Goal: Task Accomplishment & Management: Complete application form

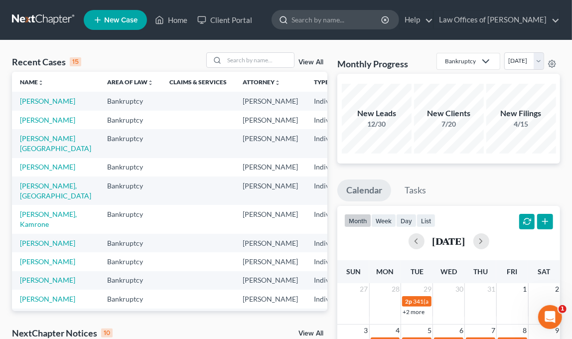
click at [338, 15] on input "search" at bounding box center [337, 19] width 91 height 18
type input "sharp"
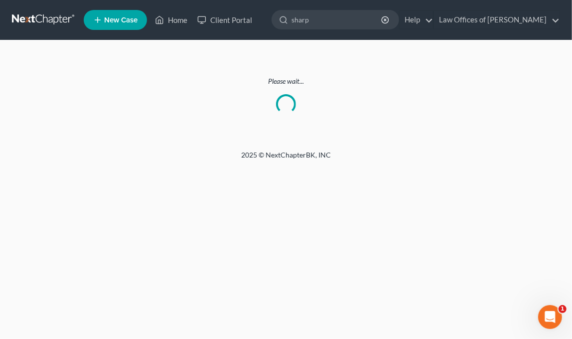
click at [19, 20] on link at bounding box center [44, 20] width 64 height 18
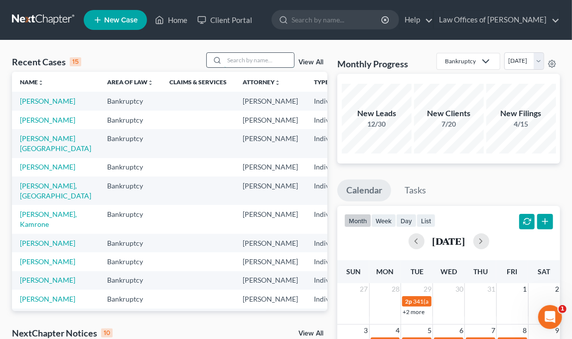
click at [276, 57] on input "search" at bounding box center [259, 60] width 70 height 14
type input "sharp"
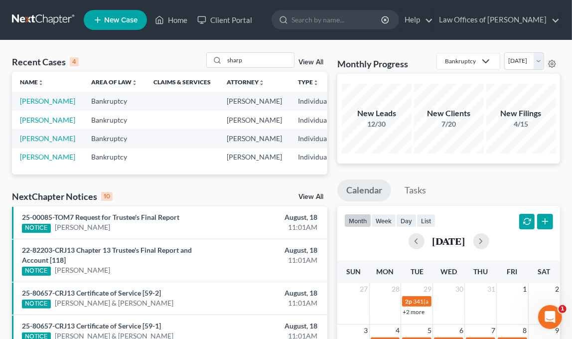
click at [305, 65] on link "View All" at bounding box center [311, 62] width 25 height 7
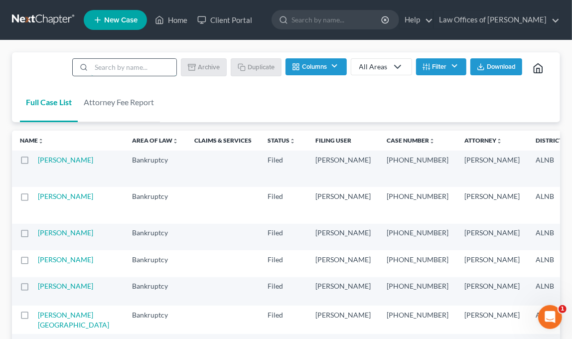
click at [145, 62] on input "search" at bounding box center [133, 67] width 85 height 17
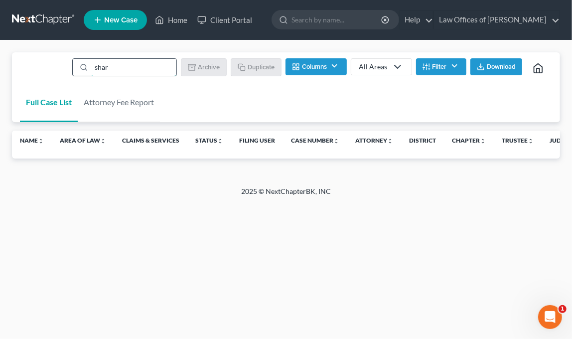
type input "sharp"
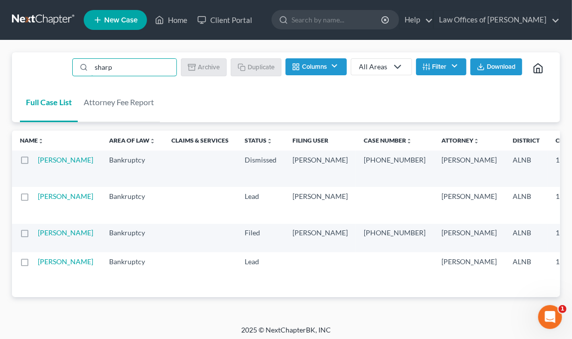
click at [34, 162] on label at bounding box center [34, 162] width 0 height 0
click at [38, 160] on input "checkbox" at bounding box center [41, 158] width 6 height 6
checkbox input "true"
type input "sharp"
click at [198, 66] on button "Archive" at bounding box center [205, 66] width 45 height 17
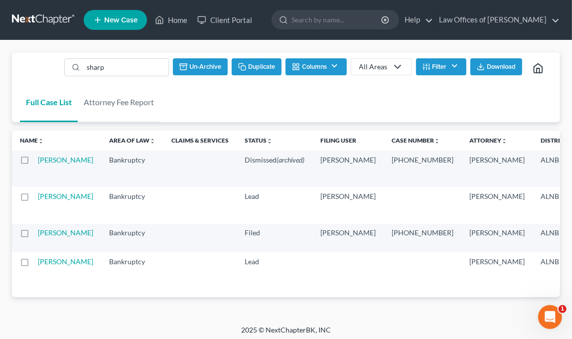
checkbox input "false"
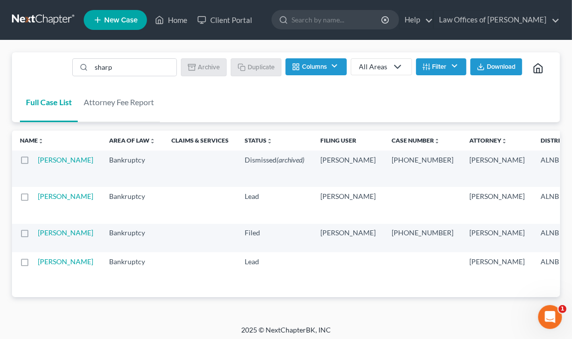
click at [45, 219] on td "[PERSON_NAME]" at bounding box center [69, 205] width 63 height 36
click at [46, 200] on link "[PERSON_NAME]" at bounding box center [65, 196] width 55 height 8
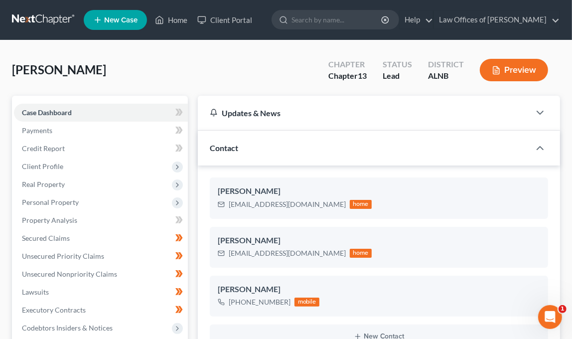
scroll to position [167, 0]
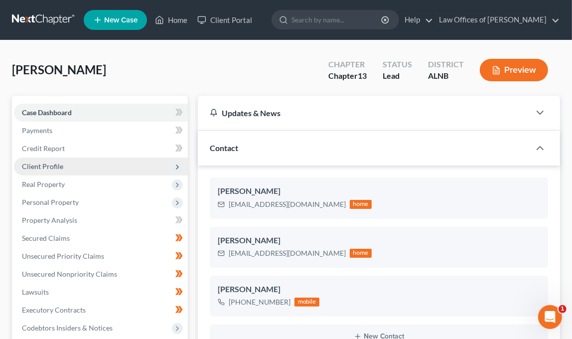
click at [84, 162] on span "Client Profile" at bounding box center [101, 167] width 174 height 18
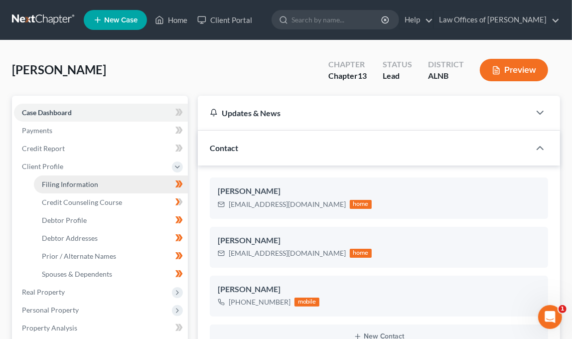
click at [92, 180] on span "Filing Information" at bounding box center [70, 184] width 56 height 8
select select "1"
select select "0"
select select "3"
select select "1"
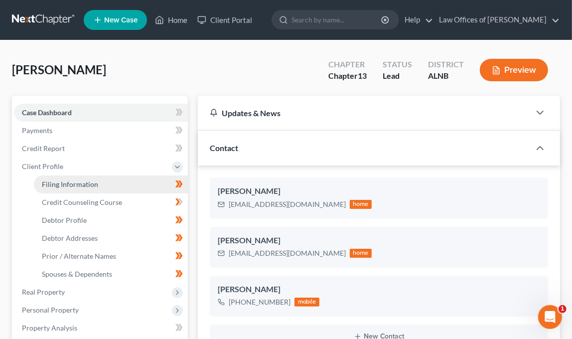
select select "0"
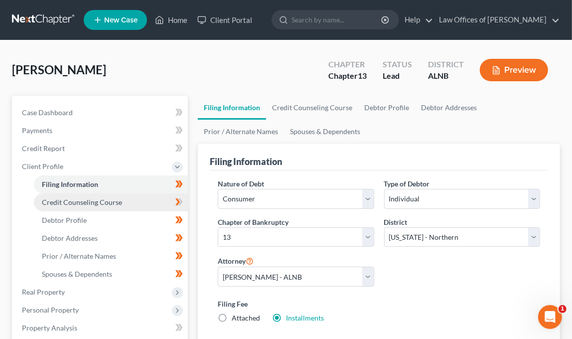
click at [105, 198] on span "Credit Counseling Course" at bounding box center [82, 202] width 80 height 8
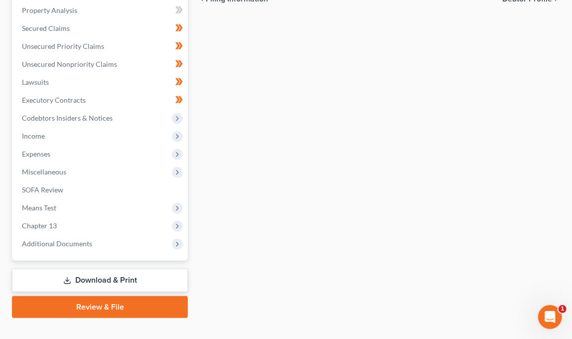
scroll to position [317, 0]
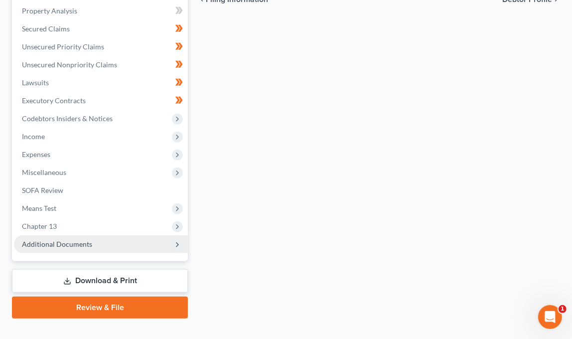
click at [69, 240] on span "Additional Documents" at bounding box center [57, 244] width 70 height 8
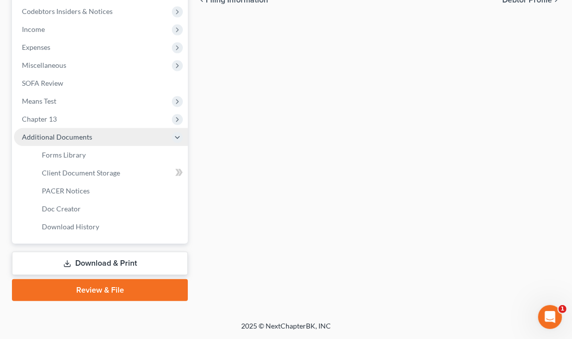
scroll to position [300, 0]
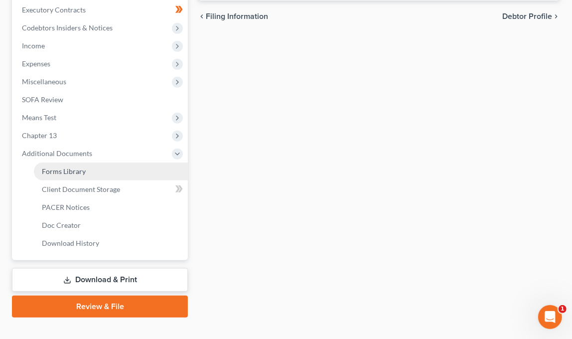
click at [74, 167] on span "Forms Library" at bounding box center [64, 171] width 44 height 8
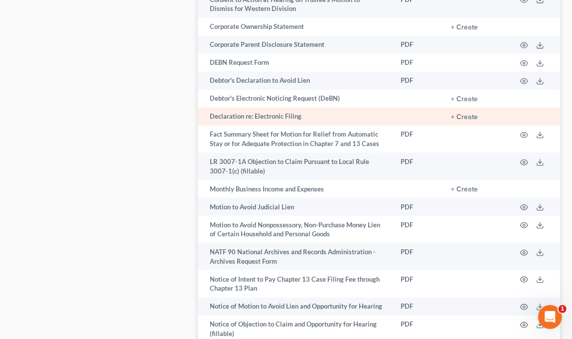
scroll to position [649, 0]
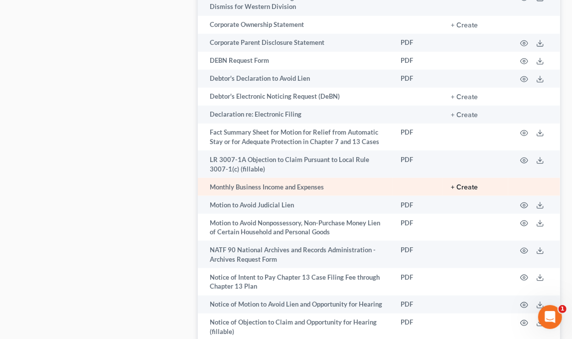
click at [469, 184] on button "+ Create" at bounding box center [464, 187] width 27 height 7
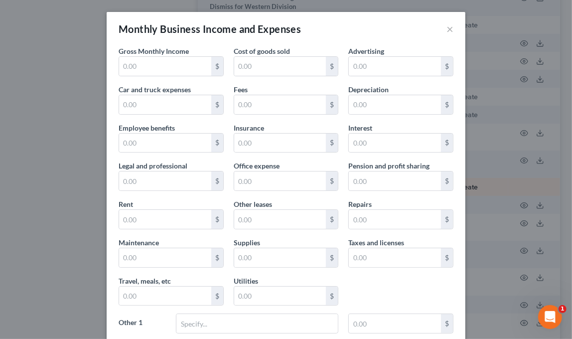
type input "4,824.75"
type input "62.50"
type input "365.00"
type input "327.50"
type input "417.75"
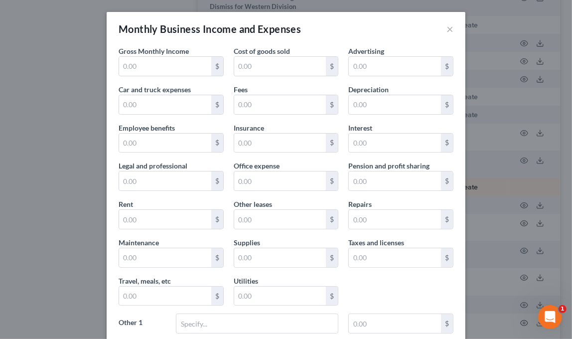
type input "Phone/Internet for business"
type input "455.00"
type input "Business vehicle gasoline"
type input "463.75"
type input "Donations"
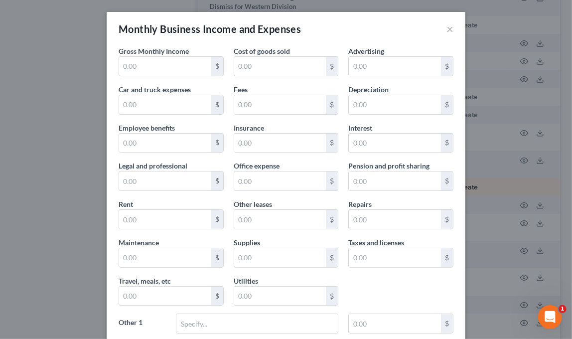
type input "20.00"
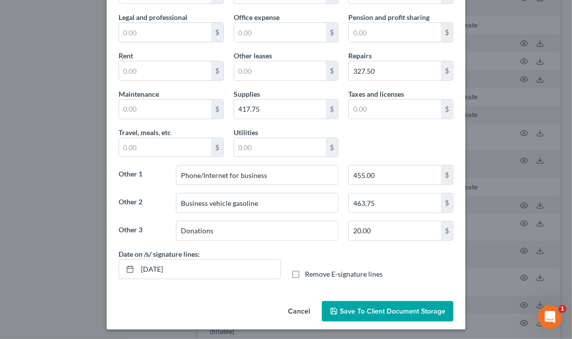
scroll to position [148, 0]
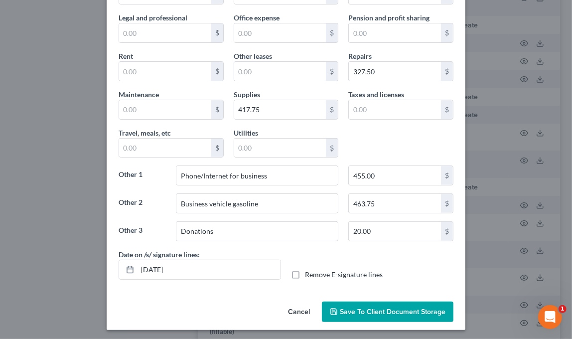
click at [366, 308] on span "Save to Client Document Storage" at bounding box center [393, 312] width 106 height 8
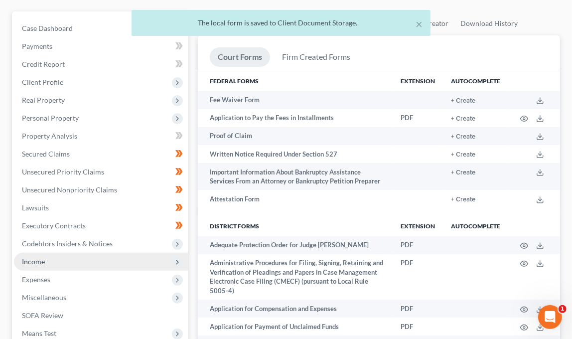
scroll to position [115, 0]
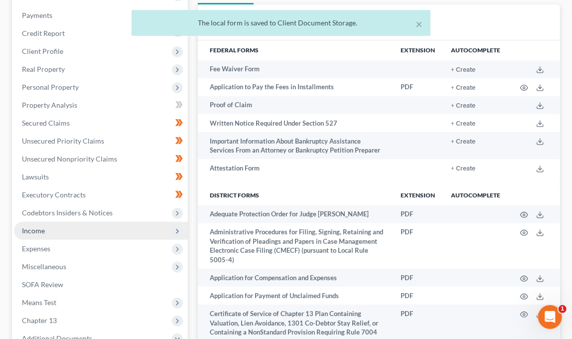
click at [67, 229] on span "Income" at bounding box center [101, 231] width 174 height 18
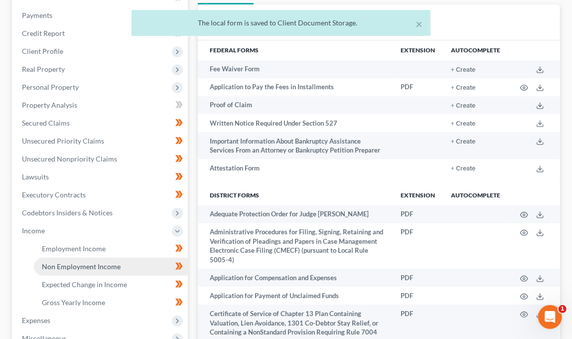
click at [85, 262] on span "Non Employment Income" at bounding box center [81, 266] width 79 height 8
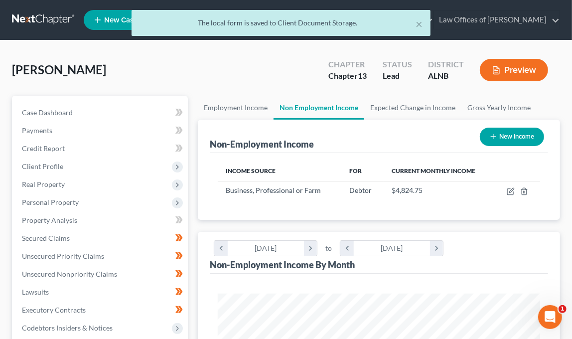
scroll to position [160, 342]
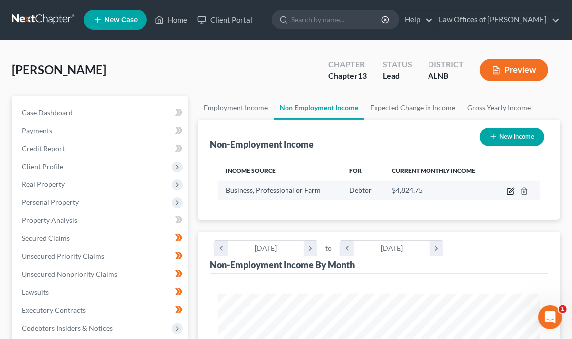
click at [507, 193] on icon "button" at bounding box center [510, 192] width 6 height 6
select select "10"
select select "0"
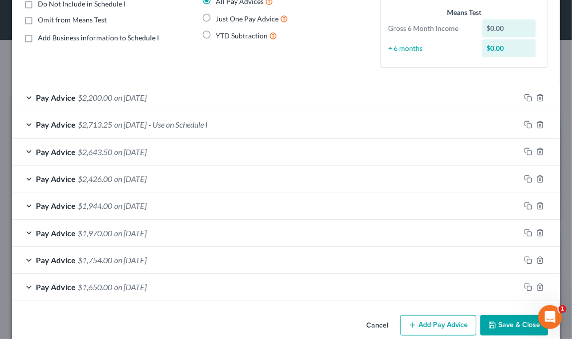
scroll to position [107, 0]
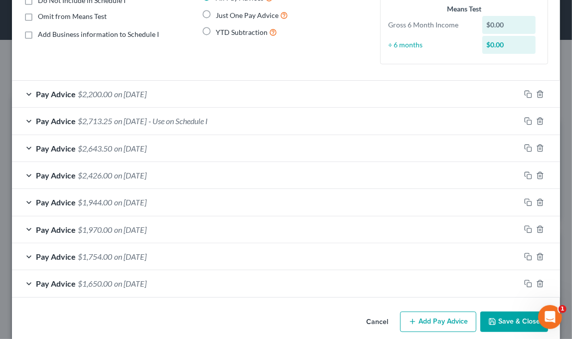
click at [461, 317] on button "Add Pay Advice" at bounding box center [438, 322] width 76 height 21
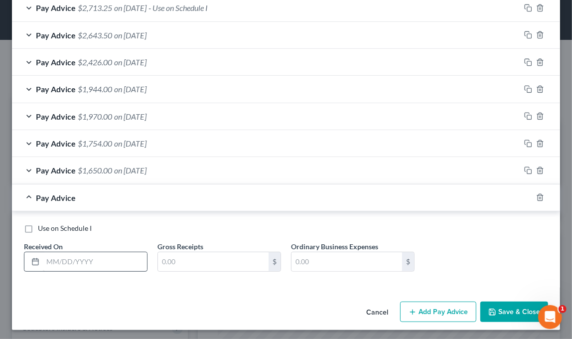
scroll to position [219, 0]
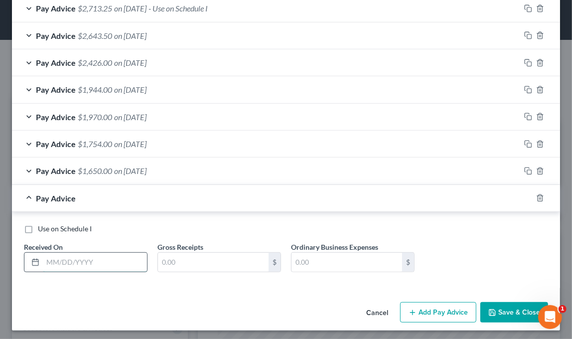
click at [81, 260] on input "text" at bounding box center [95, 262] width 104 height 19
type input "[DATE]"
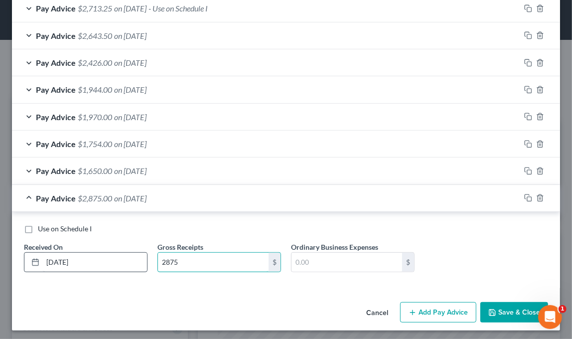
type input "2,875"
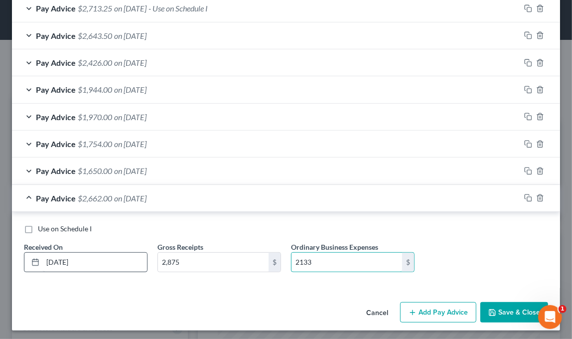
type input "2,133"
click at [425, 305] on button "Add Pay Advice" at bounding box center [438, 312] width 76 height 21
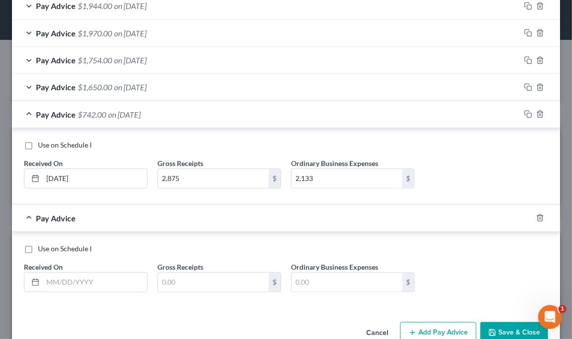
scroll to position [304, 0]
click at [430, 328] on button "Add Pay Advice" at bounding box center [438, 331] width 76 height 21
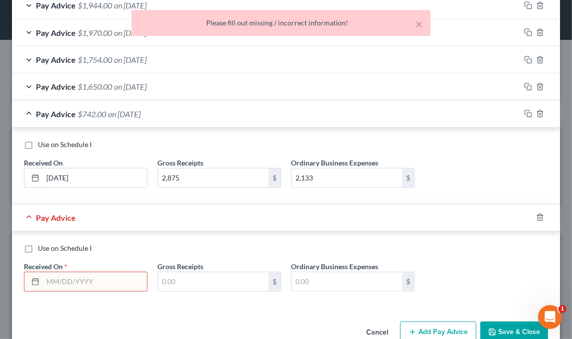
click at [430, 328] on button "Add Pay Advice" at bounding box center [438, 331] width 76 height 21
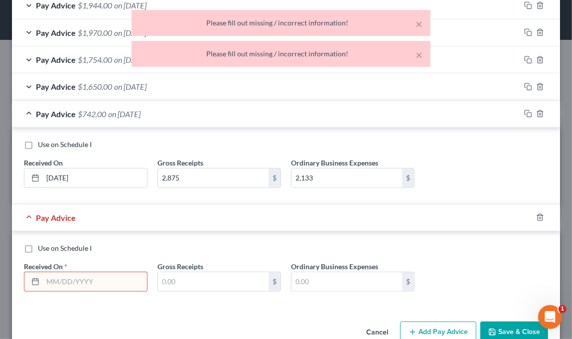
click at [430, 328] on button "Add Pay Advice" at bounding box center [438, 331] width 76 height 21
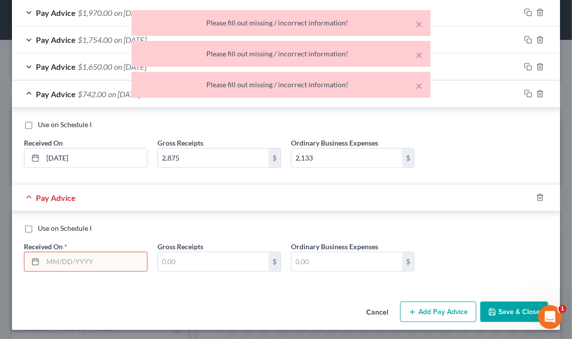
scroll to position [323, 0]
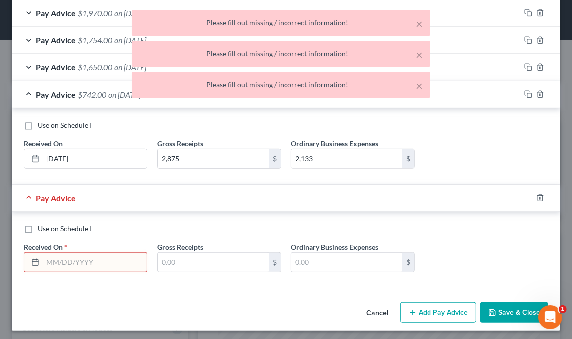
click at [74, 265] on input "text" at bounding box center [95, 262] width 104 height 19
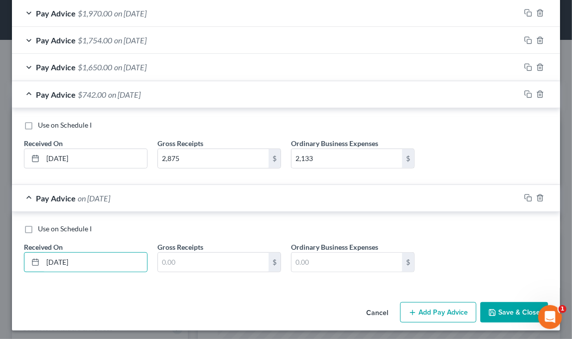
click at [213, 234] on div "Use on Schedule I Received On * [DATE] Gross Receipts $ Ordinary Business Expen…" at bounding box center [286, 252] width 534 height 56
click at [58, 257] on input "[DATE]" at bounding box center [95, 262] width 104 height 19
type input "[DATE]"
type input "2,650"
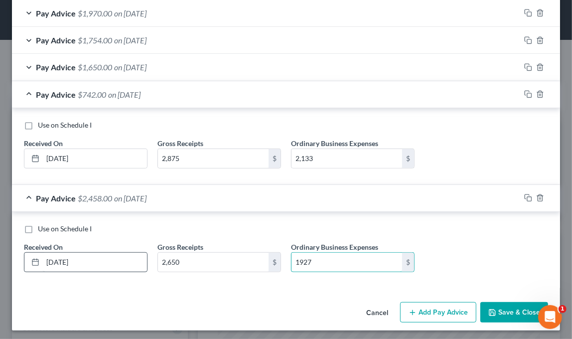
type input "1,927"
click at [447, 298] on div "Cancel Add Pay Advice Save & Close" at bounding box center [286, 314] width 548 height 33
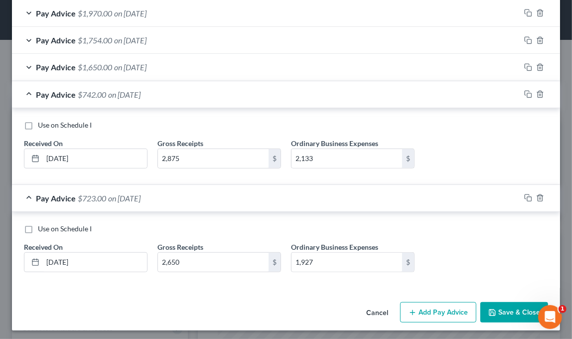
click at [444, 308] on button "Add Pay Advice" at bounding box center [438, 312] width 76 height 21
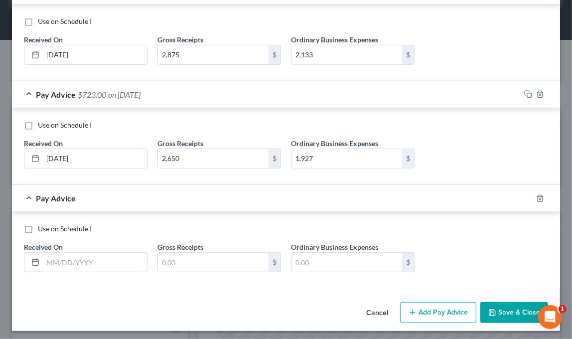
scroll to position [426, 0]
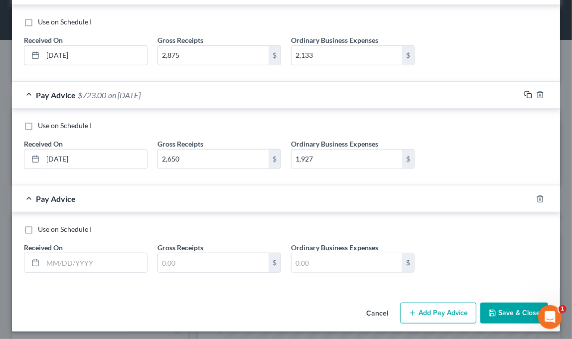
click at [524, 91] on icon "button" at bounding box center [528, 95] width 8 height 8
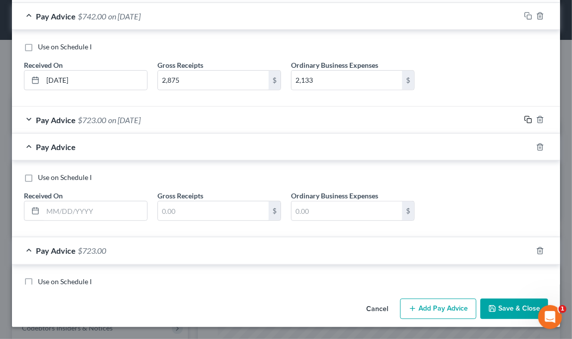
click at [524, 116] on icon "button" at bounding box center [528, 120] width 8 height 8
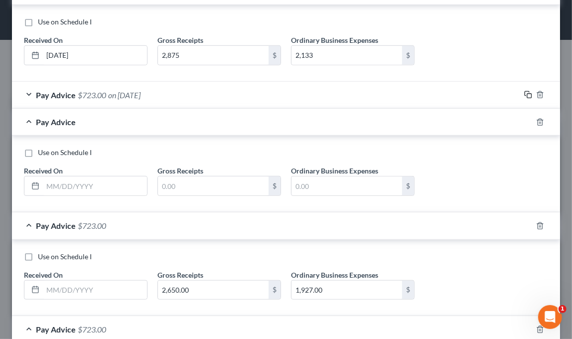
click at [524, 91] on icon "button" at bounding box center [528, 95] width 8 height 8
click at [81, 187] on input "text" at bounding box center [95, 185] width 104 height 19
type input "[DATE]"
type input "2,686"
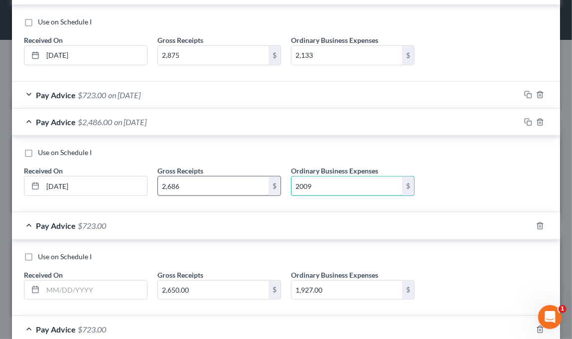
type input "2,009"
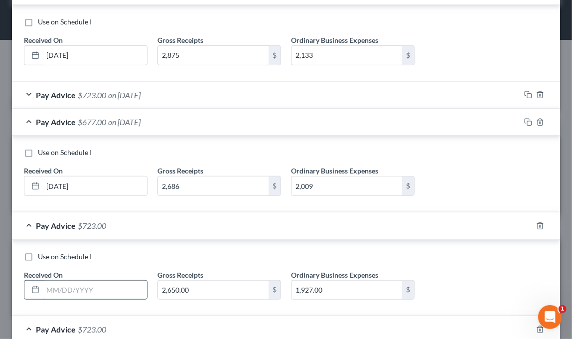
click at [89, 289] on input "text" at bounding box center [95, 290] width 104 height 19
type input "[DATE]"
type input "2,758"
type input "2,189"
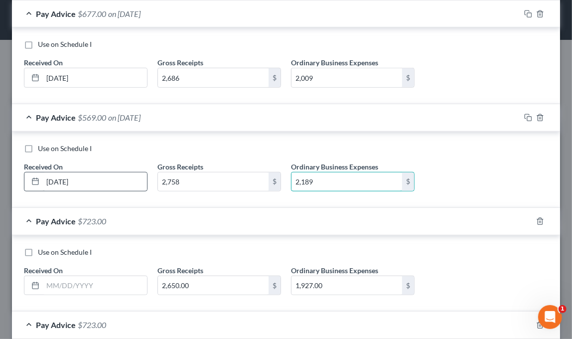
scroll to position [536, 0]
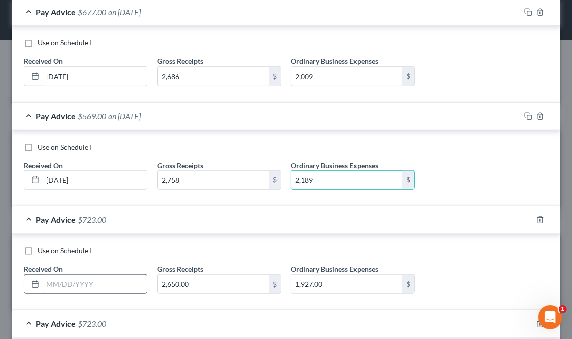
click at [76, 278] on input "text" at bounding box center [95, 284] width 104 height 19
type input "[DATE]"
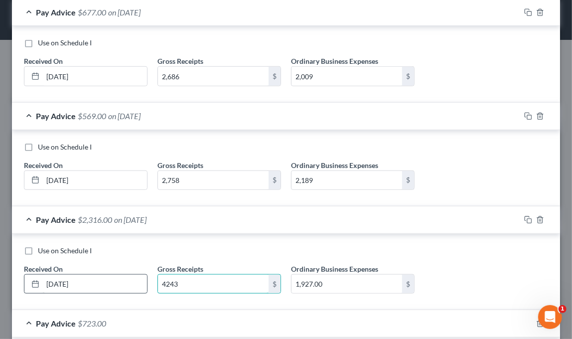
type input "4,243"
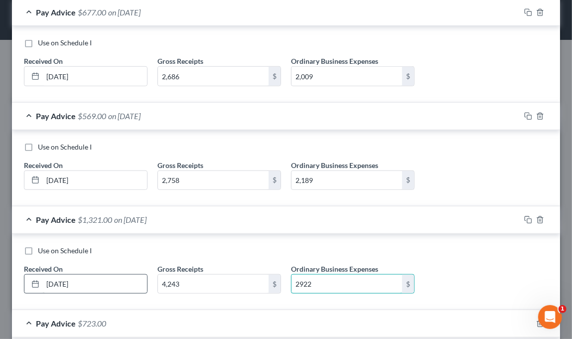
type input "2,922"
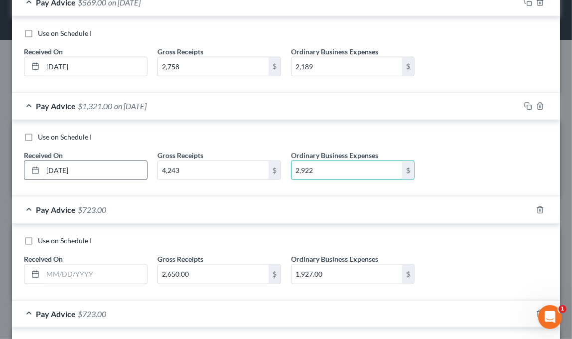
scroll to position [658, 0]
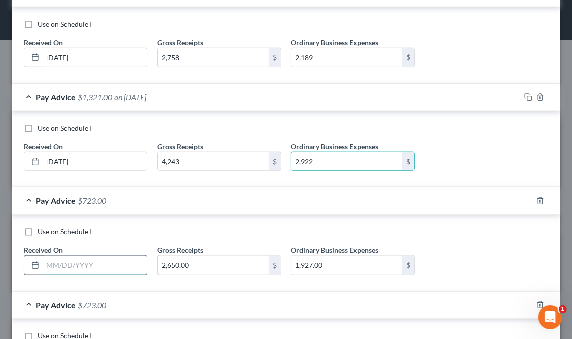
click at [67, 264] on input "text" at bounding box center [95, 265] width 104 height 19
type input "[DATE]"
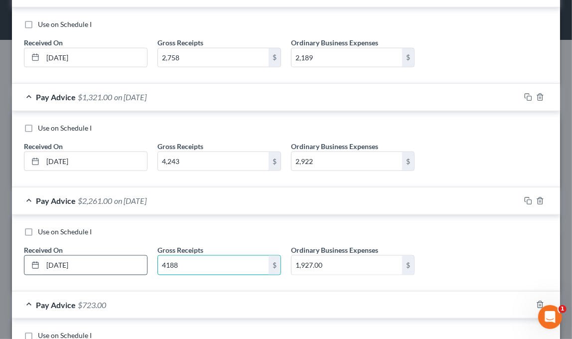
type input "4,188"
type input "2,632"
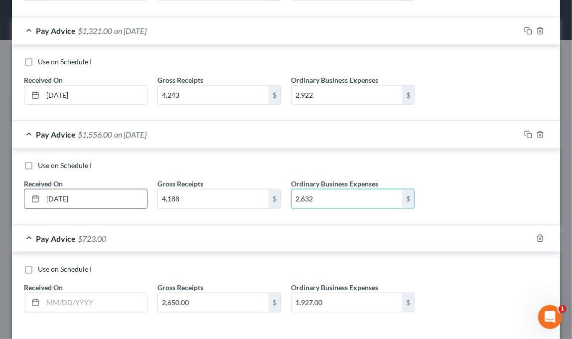
scroll to position [729, 0]
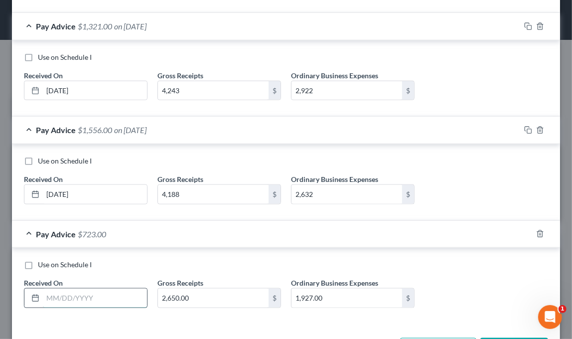
click at [74, 290] on input "text" at bounding box center [95, 298] width 104 height 19
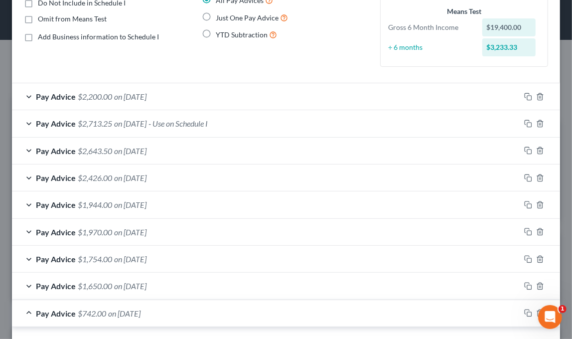
scroll to position [77, 0]
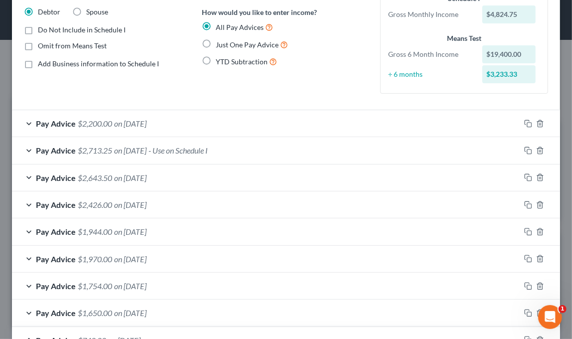
click at [109, 123] on span "$2,200.00" at bounding box center [95, 123] width 34 height 9
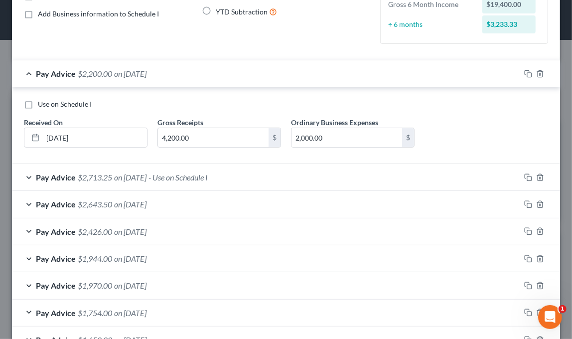
scroll to position [127, 0]
click at [227, 141] on input "4,200.00" at bounding box center [213, 137] width 111 height 19
type input "4,215"
type input "2,031"
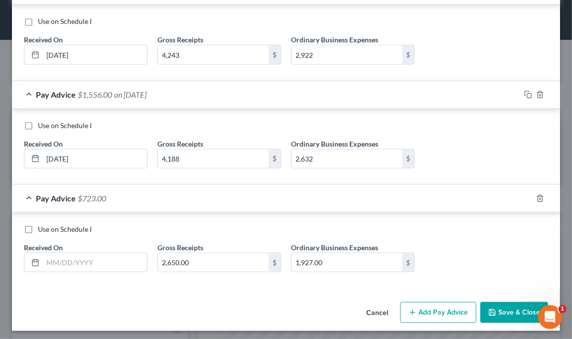
scroll to position [840, 0]
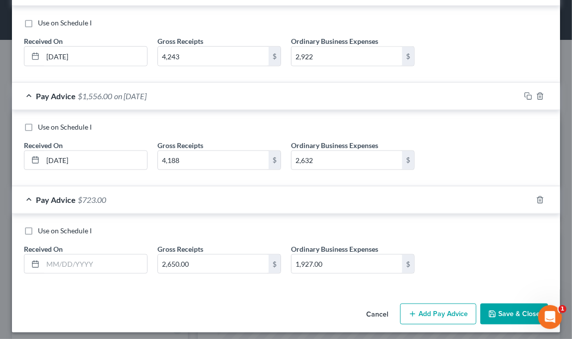
click at [504, 305] on button "Save & Close" at bounding box center [514, 314] width 68 height 21
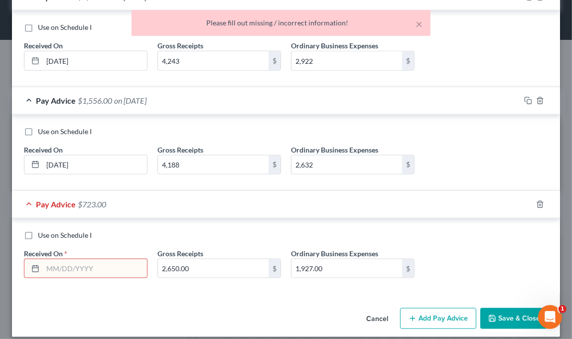
scroll to position [836, 0]
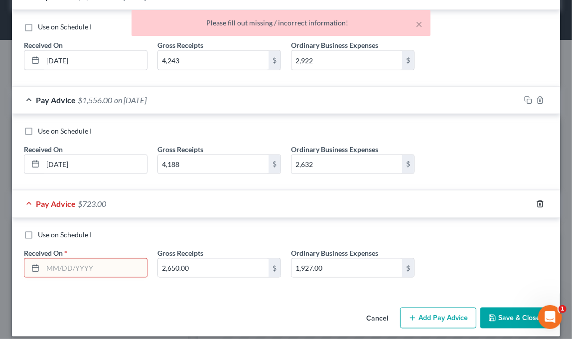
click at [538, 200] on icon "button" at bounding box center [540, 203] width 4 height 6
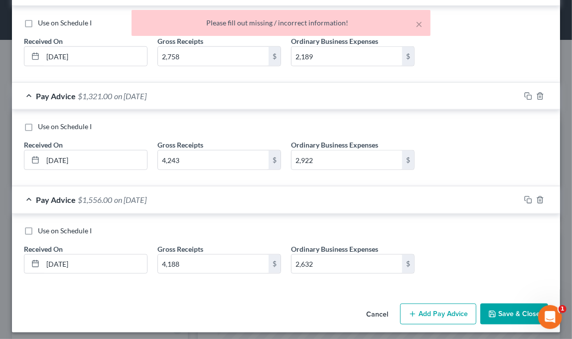
click at [507, 304] on button "Save & Close" at bounding box center [514, 314] width 68 height 21
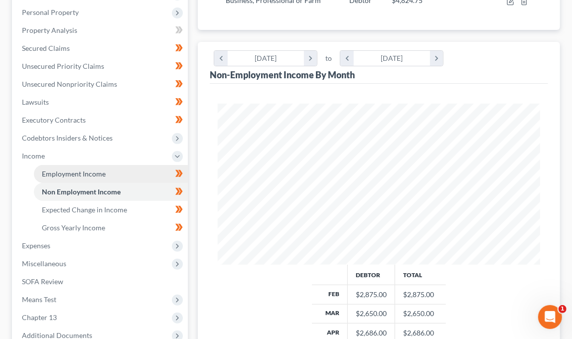
scroll to position [191, 0]
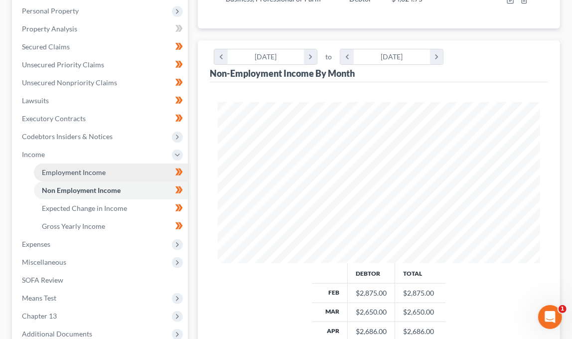
click at [119, 163] on link "Employment Income" at bounding box center [111, 172] width 154 height 18
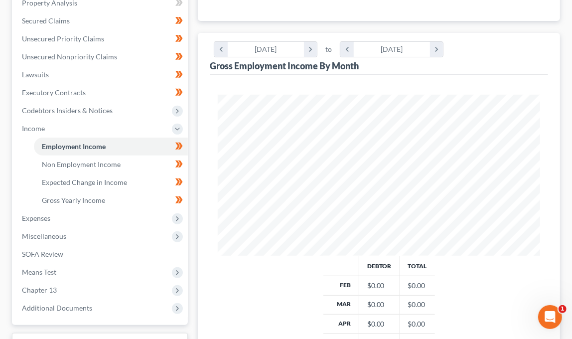
scroll to position [145, 0]
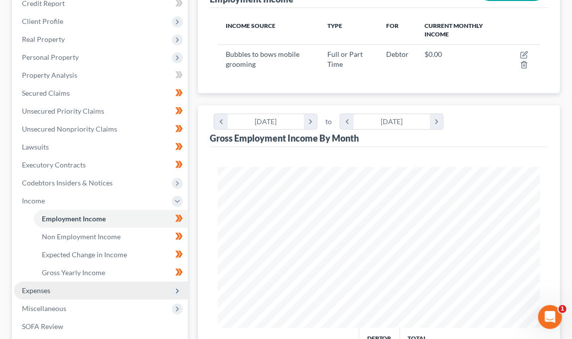
click at [70, 282] on span "Expenses" at bounding box center [101, 291] width 174 height 18
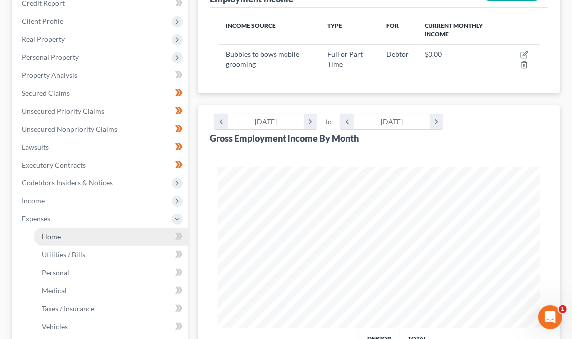
click at [90, 228] on link "Home" at bounding box center [111, 237] width 154 height 18
